Goal: Task Accomplishment & Management: Use online tool/utility

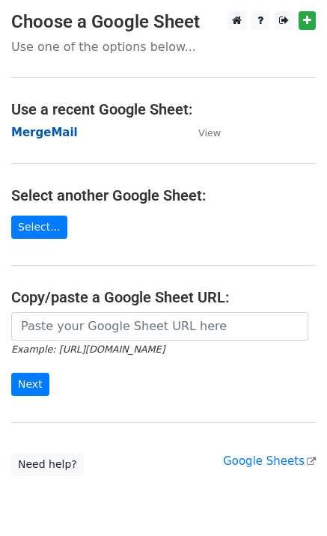
click at [52, 130] on strong "MergeMail" at bounding box center [44, 132] width 67 height 13
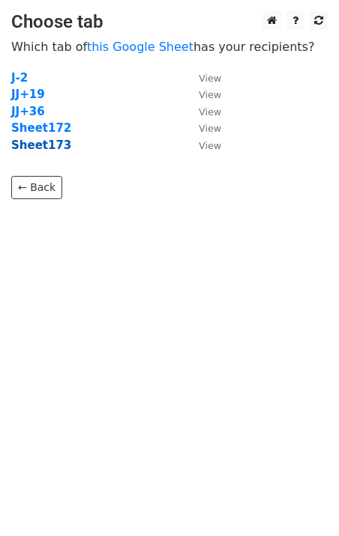
click at [46, 147] on strong "Sheet173" at bounding box center [41, 145] width 60 height 13
click at [52, 149] on strong "Sheet173" at bounding box center [41, 145] width 60 height 13
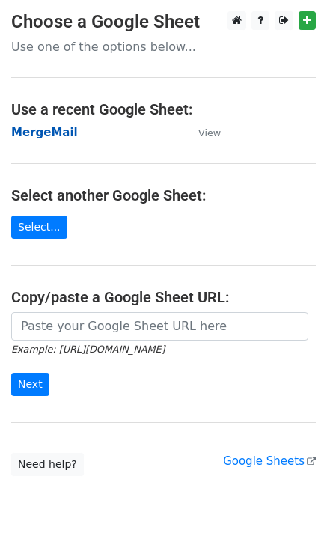
click at [55, 129] on strong "MergeMail" at bounding box center [44, 132] width 67 height 13
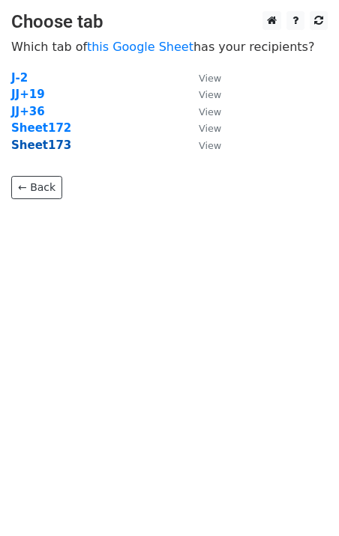
click at [49, 149] on strong "Sheet173" at bounding box center [41, 145] width 60 height 13
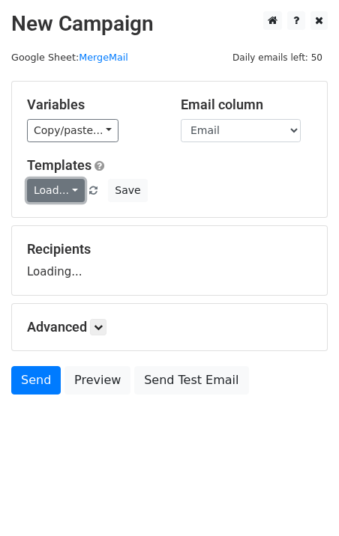
click at [51, 200] on link "Load..." at bounding box center [56, 190] width 58 height 23
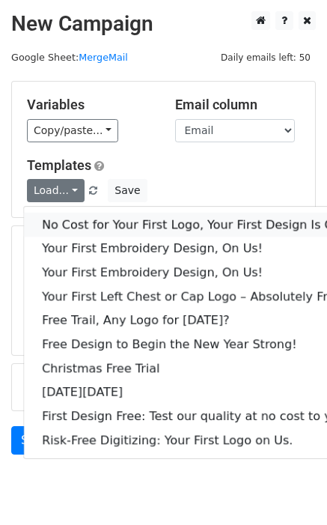
click at [98, 219] on link "No Cost for Your First Logo, Your First Design Is On Us!" at bounding box center [204, 225] width 360 height 24
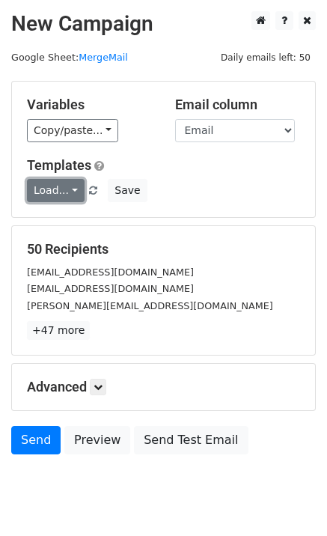
click at [55, 198] on link "Load..." at bounding box center [56, 190] width 58 height 23
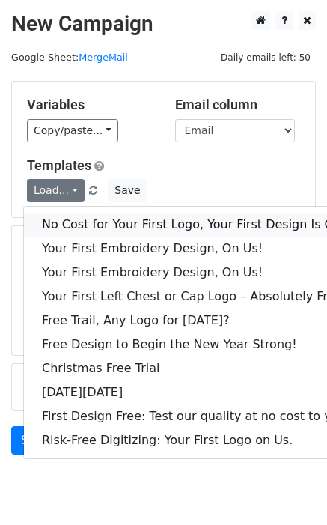
click at [82, 220] on link "No Cost for Your First Logo, Your First Design Is On Us!" at bounding box center [204, 225] width 360 height 24
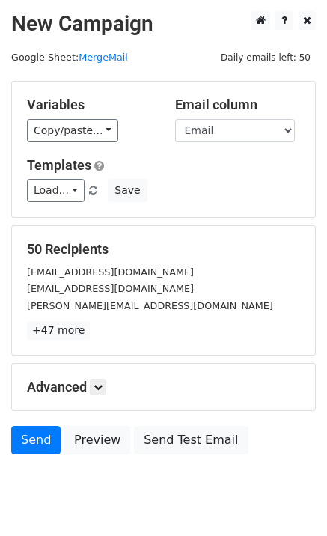
click at [105, 298] on div "[PERSON_NAME][EMAIL_ADDRESS][DOMAIN_NAME]" at bounding box center [164, 305] width 296 height 17
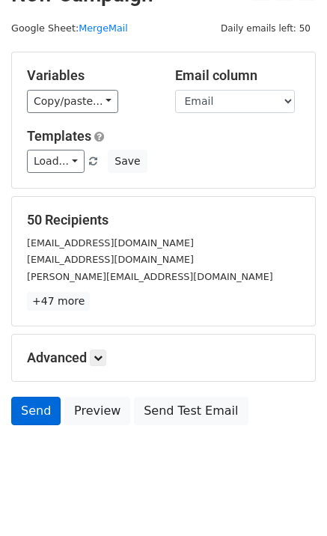
scroll to position [46, 0]
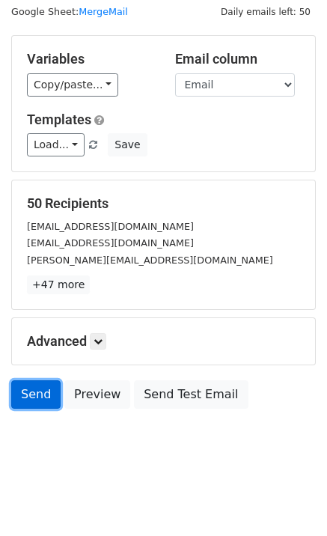
click at [19, 399] on link "Send" at bounding box center [35, 395] width 49 height 28
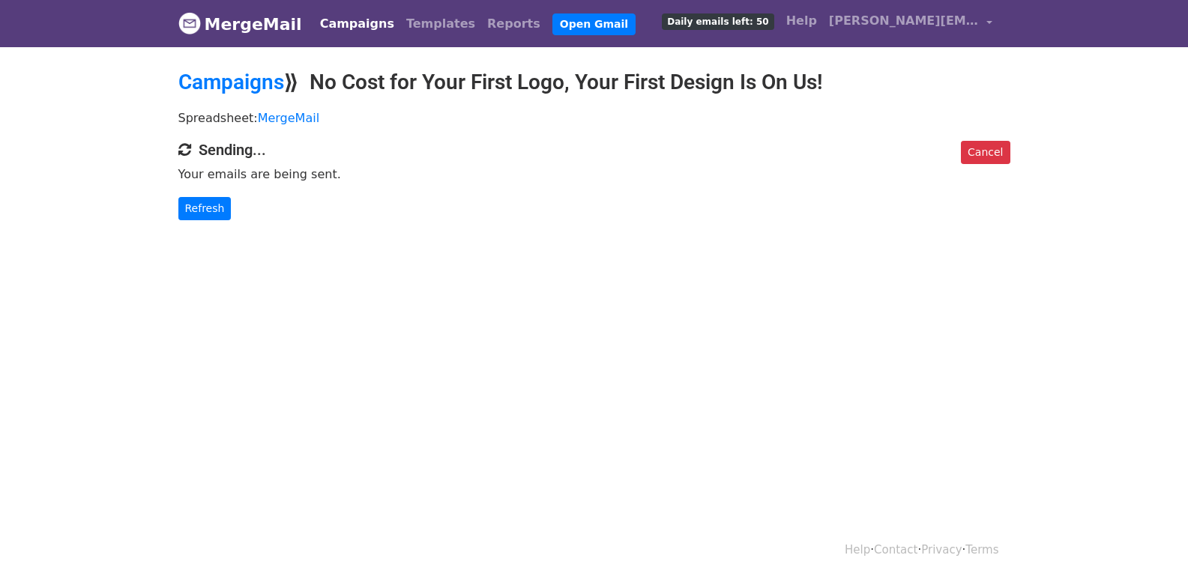
click at [205, 181] on div "Cancel Sending... Your emails are being sent. Refresh" at bounding box center [594, 180] width 854 height 79
click at [205, 197] on link "Refresh" at bounding box center [204, 208] width 53 height 23
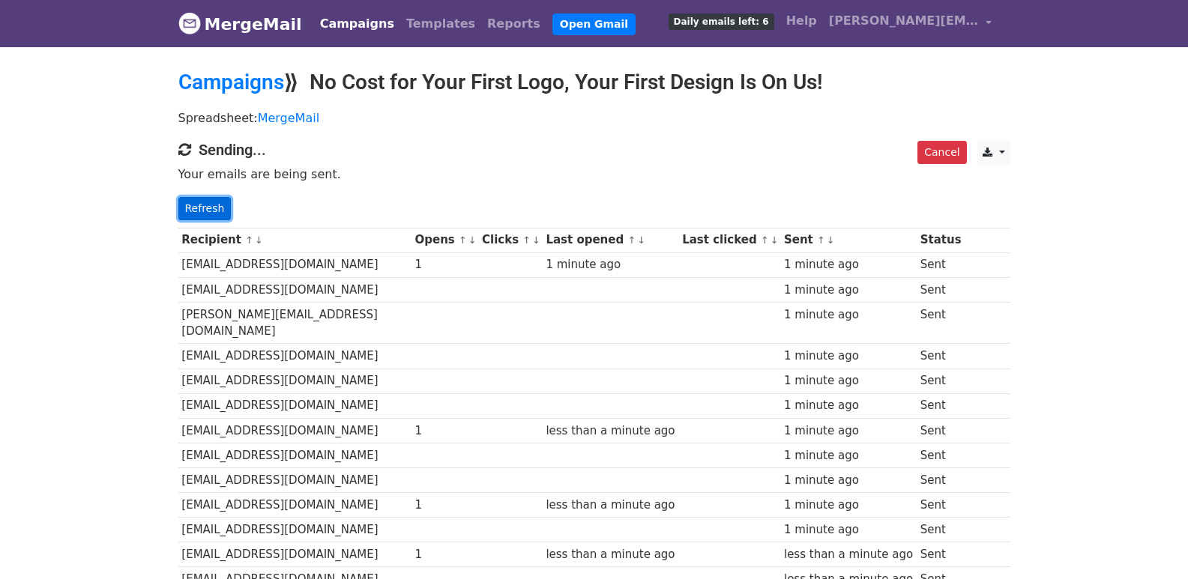
click at [195, 198] on link "Refresh" at bounding box center [204, 208] width 53 height 23
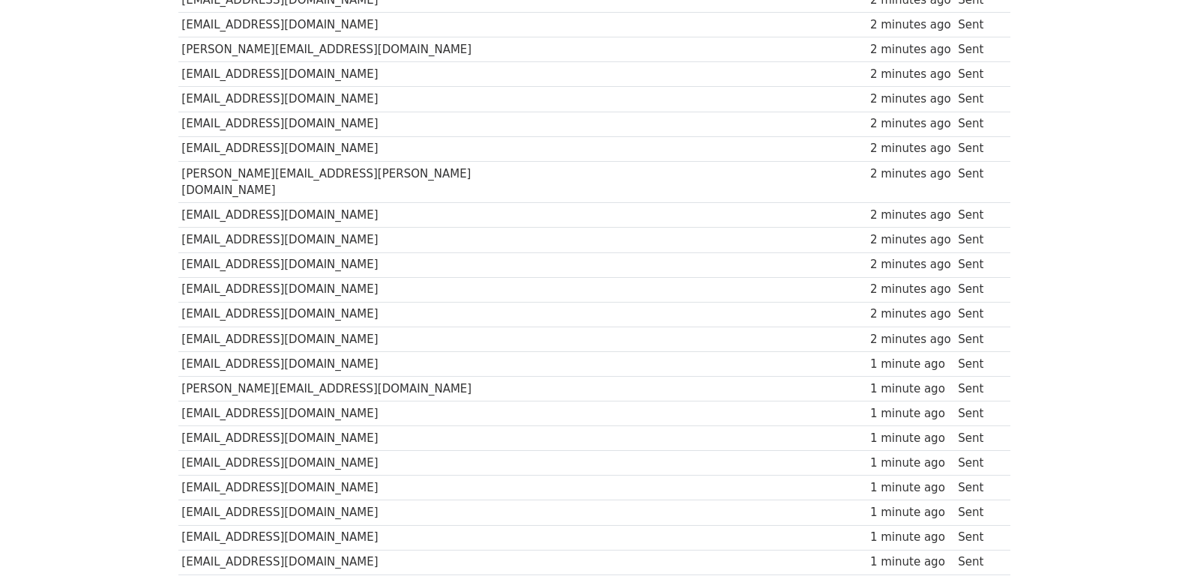
scroll to position [1043, 0]
